Goal: Navigation & Orientation: Find specific page/section

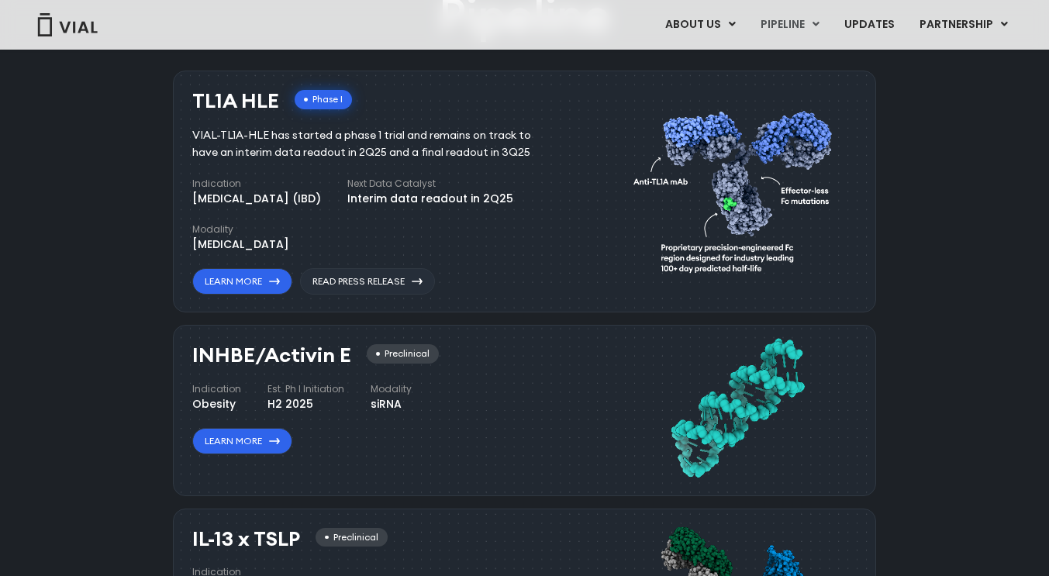
scroll to position [993, 0]
click at [268, 289] on link "Learn More" at bounding box center [242, 282] width 100 height 26
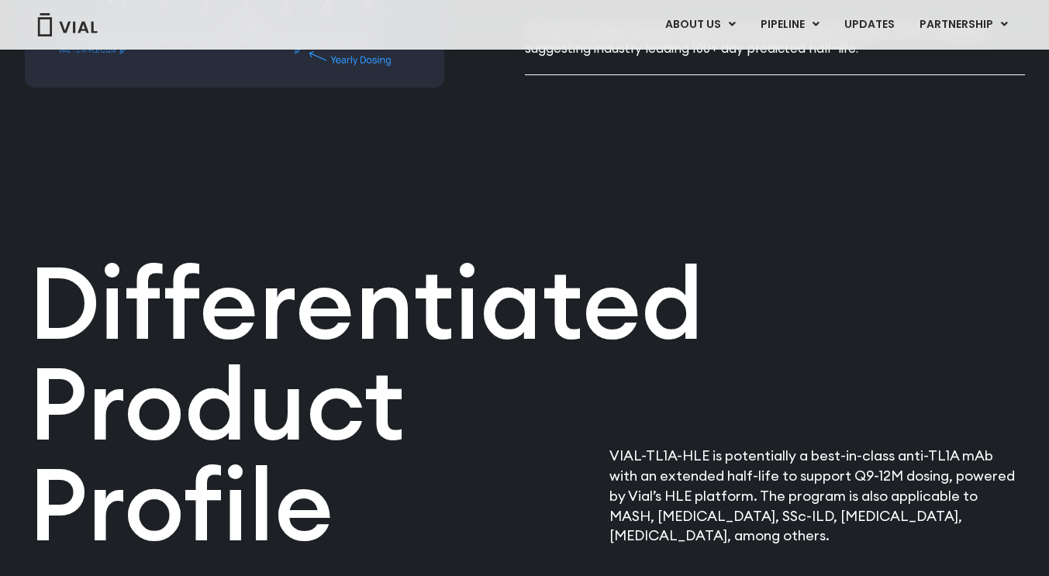
scroll to position [1582, 0]
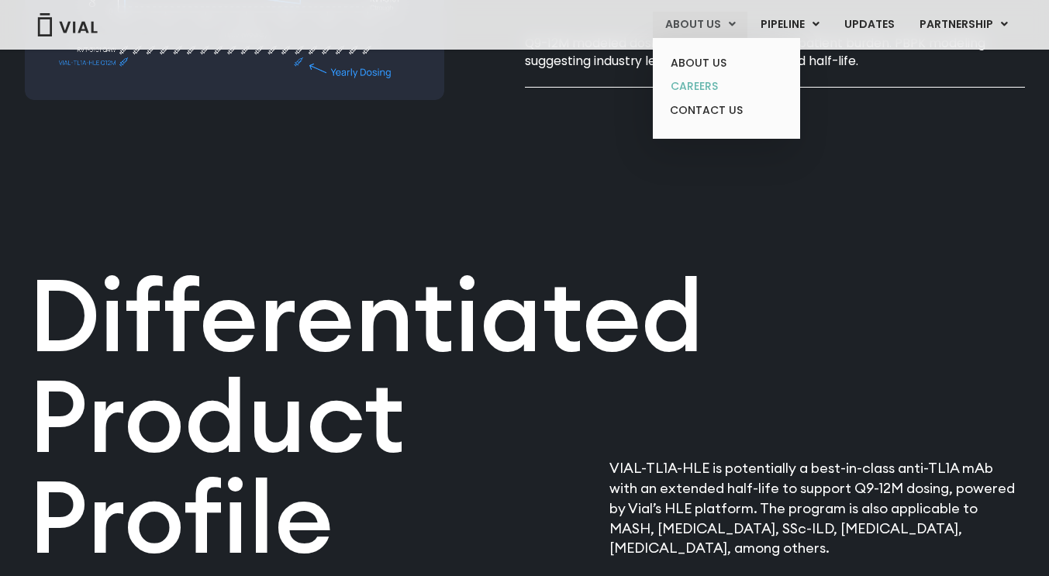
click at [709, 79] on link "CAREERS" at bounding box center [726, 86] width 136 height 24
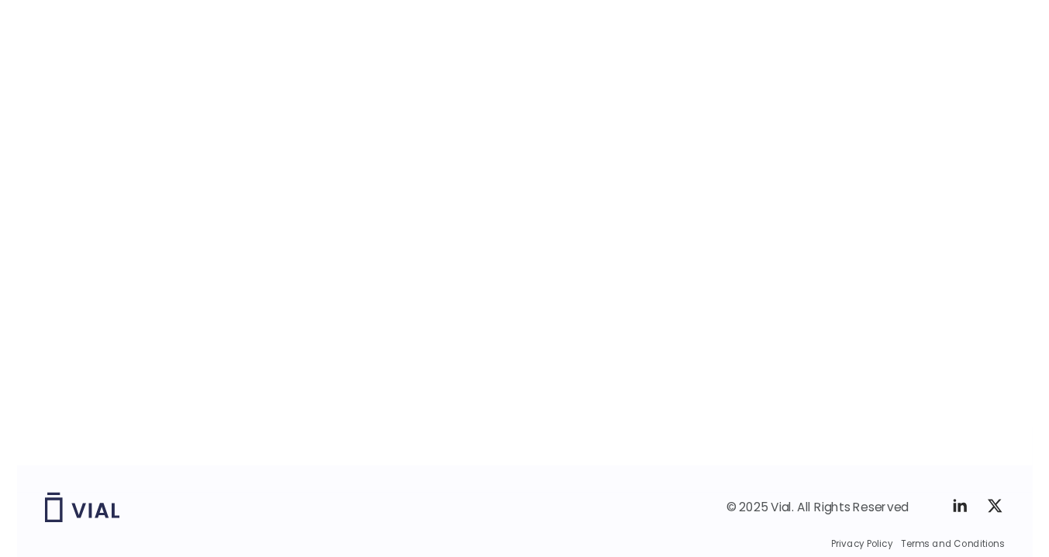
scroll to position [2408, 0]
